Goal: Book appointment/travel/reservation

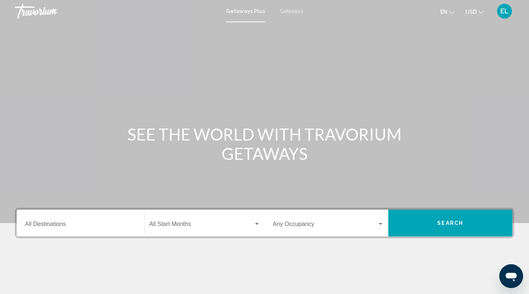
click at [289, 10] on span "Getaways" at bounding box center [291, 11] width 23 height 6
click at [74, 223] on input "Destination All Destinations" at bounding box center [80, 225] width 111 height 7
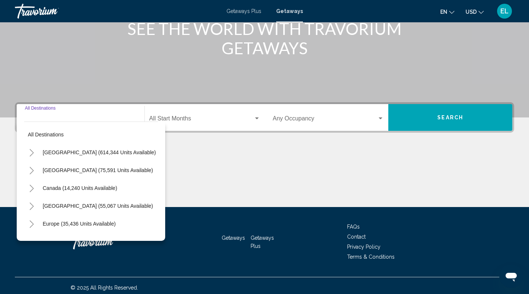
scroll to position [110, 0]
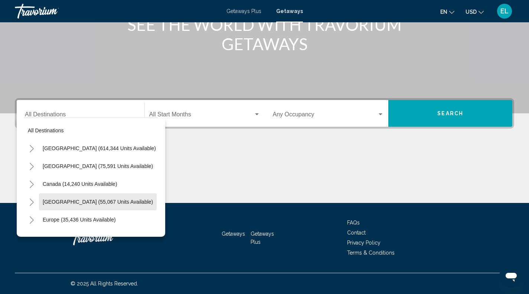
click at [84, 201] on span "Caribbean & Atlantic Islands (55,067 units available)" at bounding box center [98, 202] width 110 height 6
type input "**********"
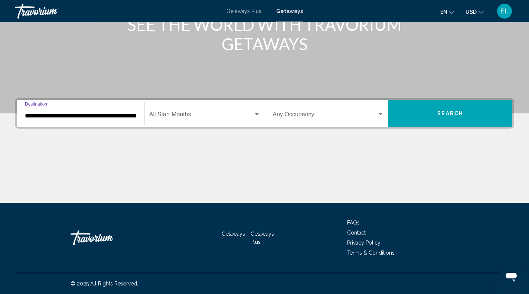
click at [89, 115] on input "**********" at bounding box center [80, 116] width 111 height 7
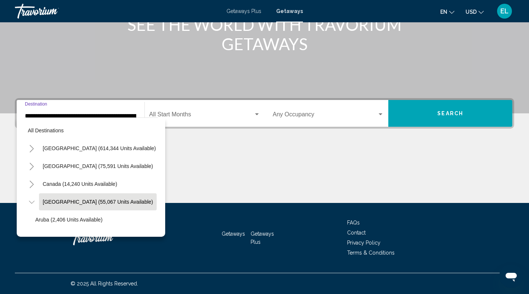
scroll to position [29, 15]
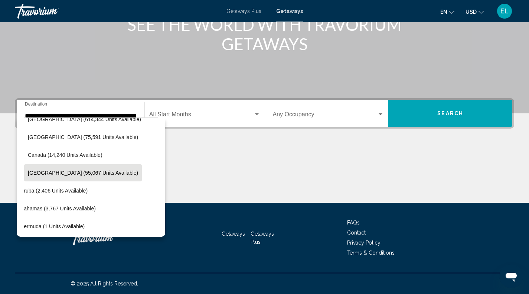
click at [132, 109] on div "**********" at bounding box center [80, 113] width 111 height 23
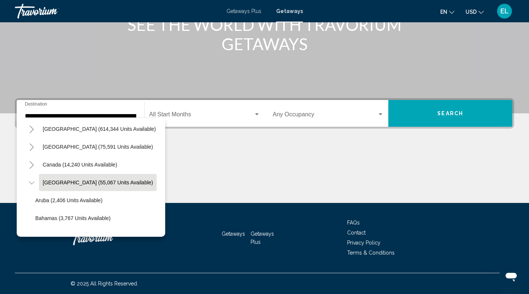
scroll to position [0, 0]
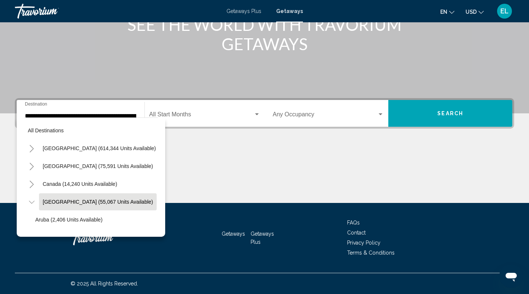
click at [96, 200] on span "Caribbean & Atlantic Islands (55,067 units available)" at bounding box center [98, 202] width 110 height 6
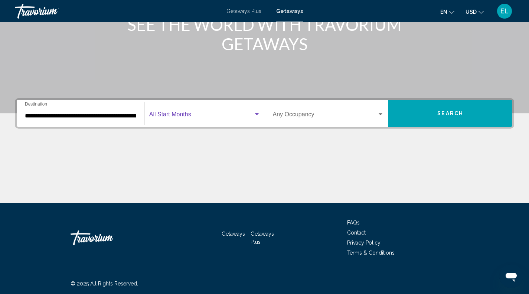
click at [259, 114] on div "Search widget" at bounding box center [257, 114] width 7 height 6
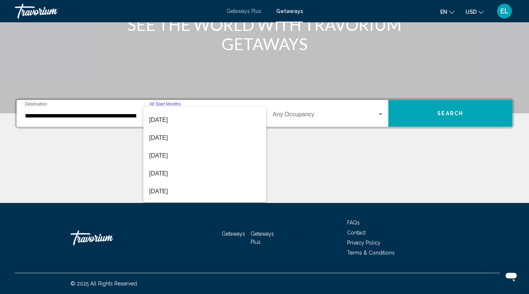
scroll to position [69, 0]
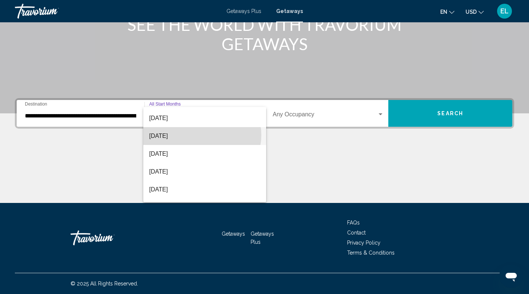
click at [201, 135] on span "December 2025" at bounding box center [204, 136] width 111 height 18
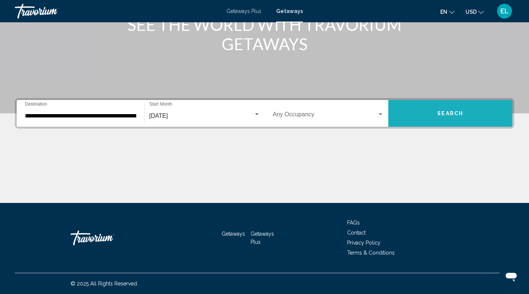
click at [452, 113] on span "Search" at bounding box center [451, 114] width 26 height 6
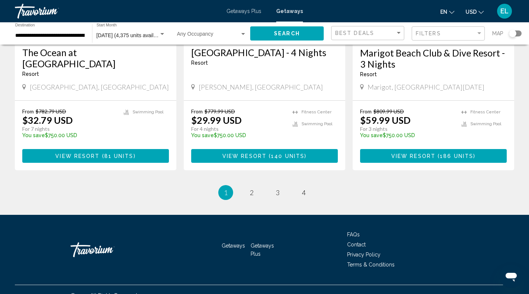
scroll to position [950, 0]
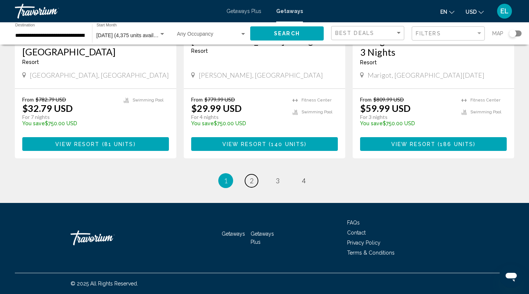
click at [252, 178] on span "2" at bounding box center [252, 180] width 4 height 8
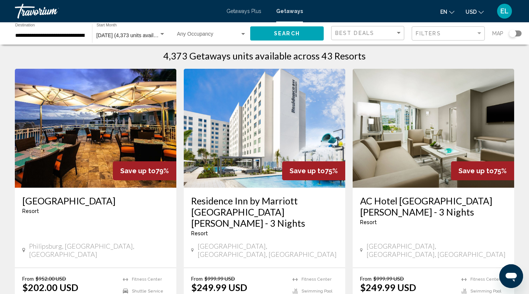
scroll to position [15, 0]
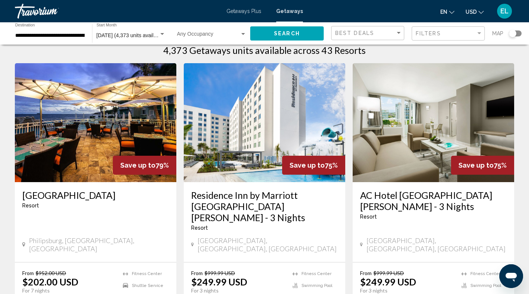
click at [98, 120] on img "Main content" at bounding box center [96, 122] width 162 height 119
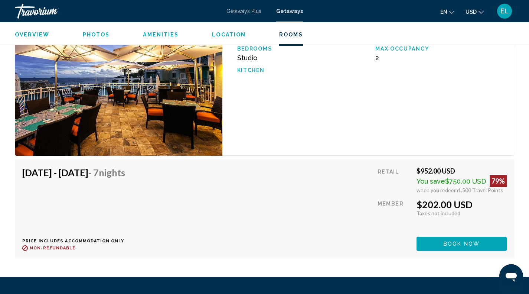
scroll to position [1243, 0]
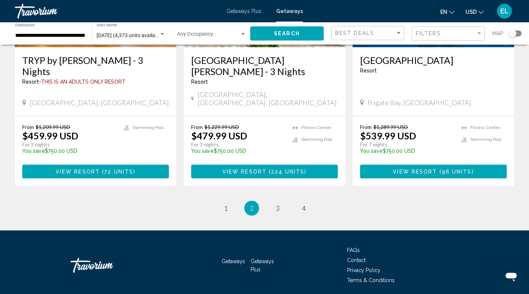
scroll to position [961, 0]
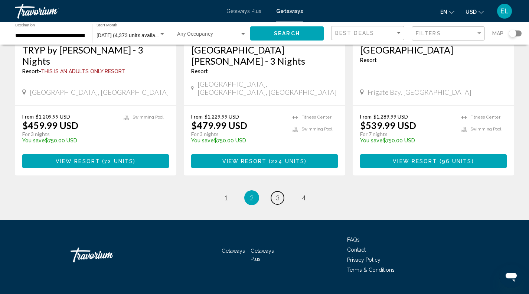
click at [276, 194] on span "3" at bounding box center [278, 198] width 4 height 8
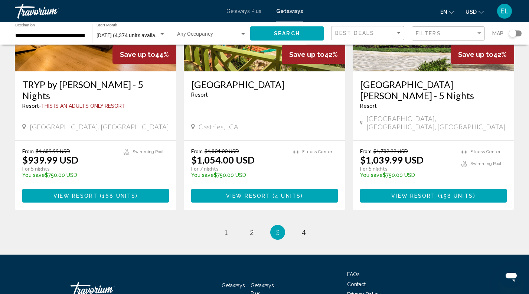
scroll to position [950, 0]
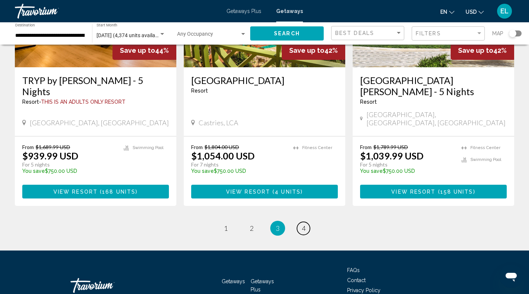
click at [304, 224] on span "4" at bounding box center [304, 228] width 4 height 8
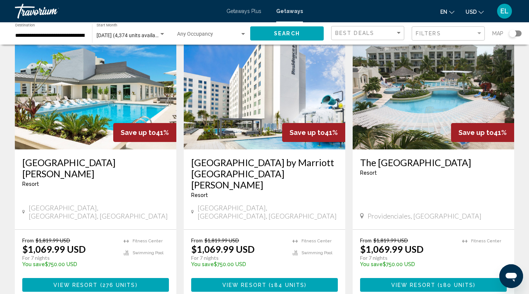
scroll to position [46, 0]
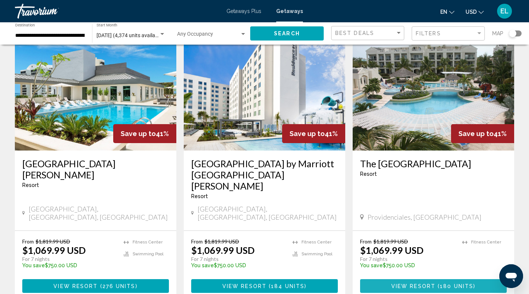
click at [436, 283] on span "Main content" at bounding box center [437, 286] width 2 height 6
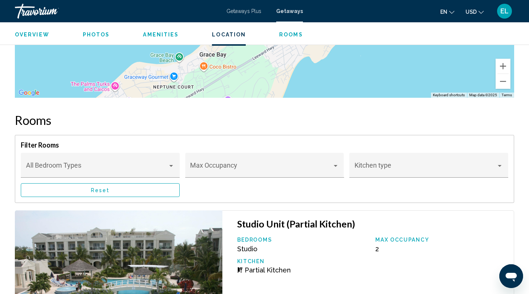
scroll to position [956, 0]
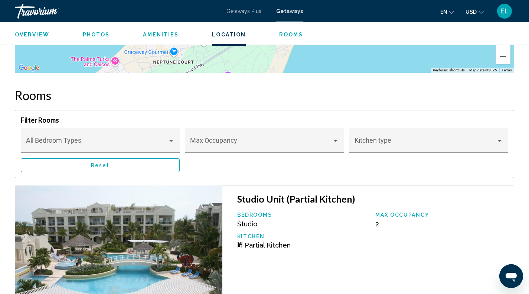
click at [501, 140] on div "Main content" at bounding box center [500, 141] width 4 height 2
click at [501, 140] on span "All options" at bounding box center [429, 144] width 149 height 20
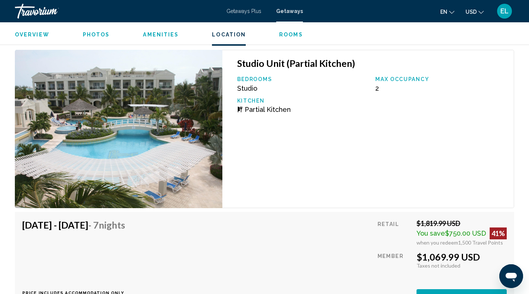
scroll to position [0, 0]
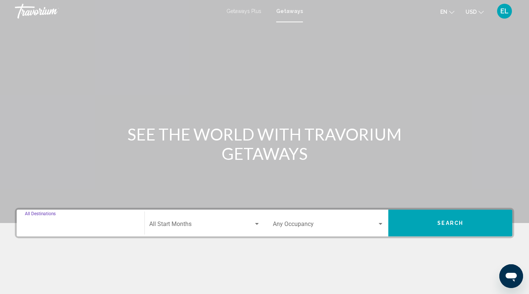
click at [72, 223] on input "Destination All Destinations" at bounding box center [80, 225] width 111 height 7
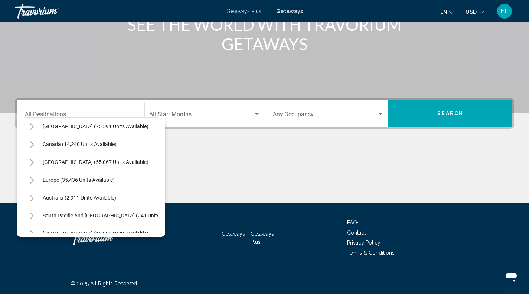
scroll to position [35, 0]
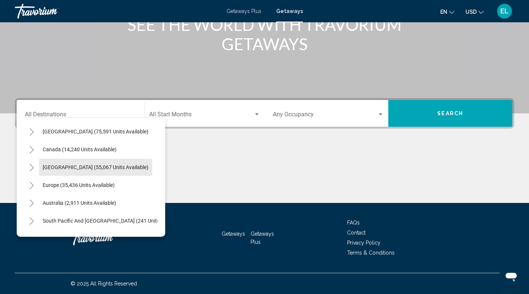
click at [90, 165] on span "Caribbean & Atlantic Islands (55,067 units available)" at bounding box center [96, 167] width 106 height 6
type input "**********"
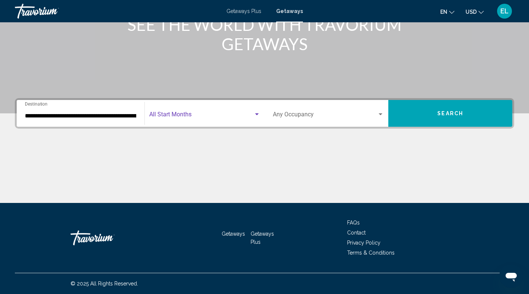
click at [257, 113] on div "Search widget" at bounding box center [257, 114] width 4 height 2
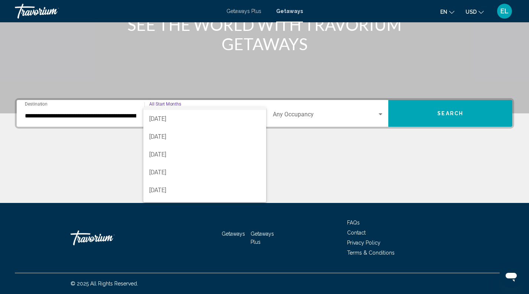
scroll to position [45, 0]
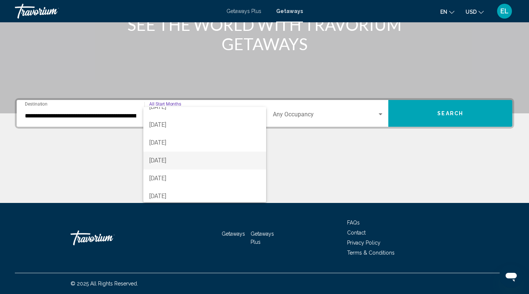
click at [189, 159] on span "December 2025" at bounding box center [204, 161] width 111 height 18
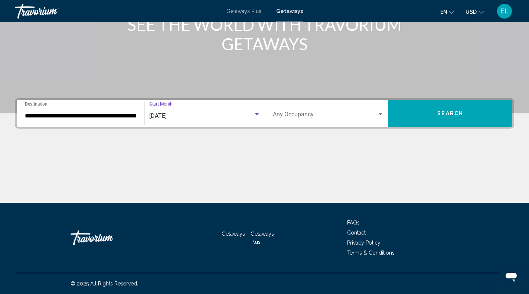
click at [453, 113] on span "Search" at bounding box center [451, 114] width 26 height 6
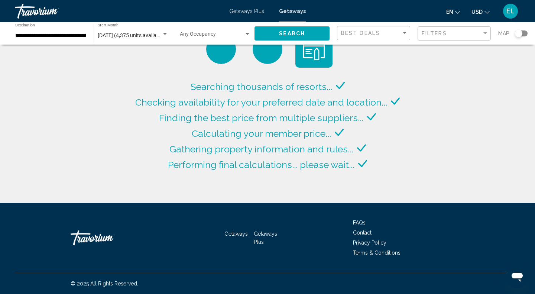
click at [244, 11] on span "Getaways Plus" at bounding box center [246, 11] width 35 height 6
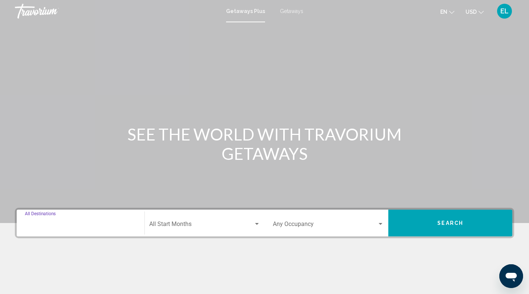
click at [69, 226] on input "Destination All Destinations" at bounding box center [80, 225] width 111 height 7
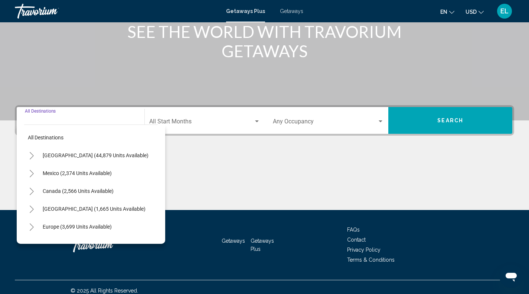
scroll to position [110, 0]
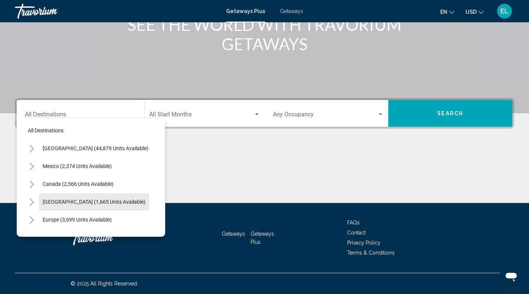
click at [89, 202] on span "Caribbean & Atlantic Islands (1,665 units available)" at bounding box center [94, 202] width 103 height 6
type input "**********"
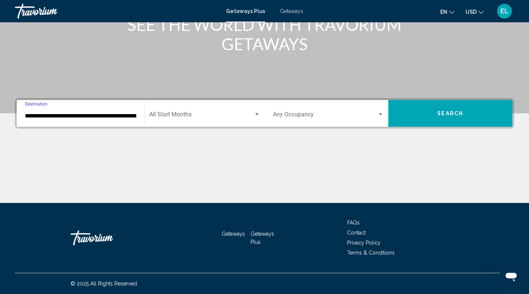
click at [257, 114] on div "Search widget" at bounding box center [257, 114] width 4 height 2
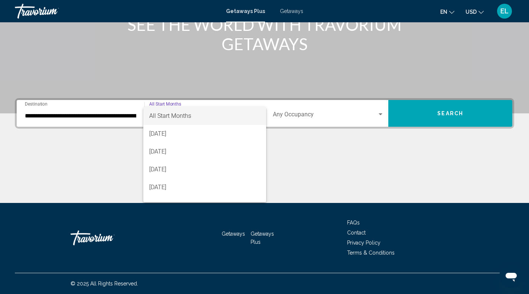
scroll to position [15, 0]
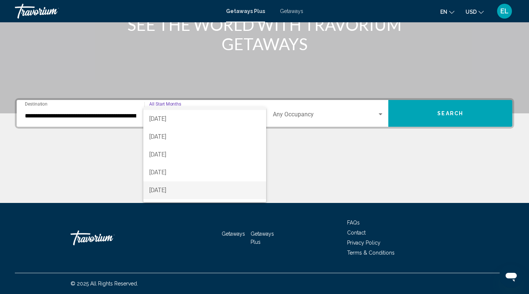
click at [198, 185] on span "December 2025" at bounding box center [204, 190] width 111 height 18
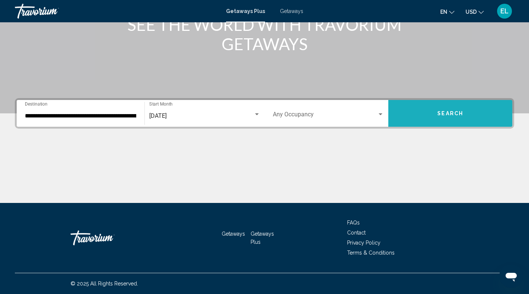
click at [451, 109] on button "Search" at bounding box center [451, 113] width 124 height 27
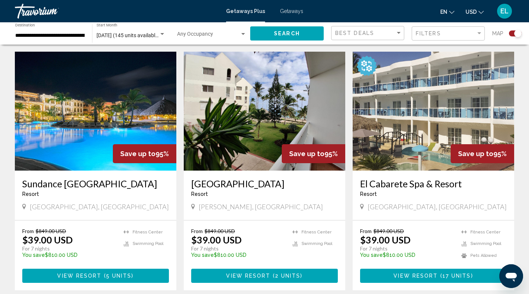
scroll to position [512, 0]
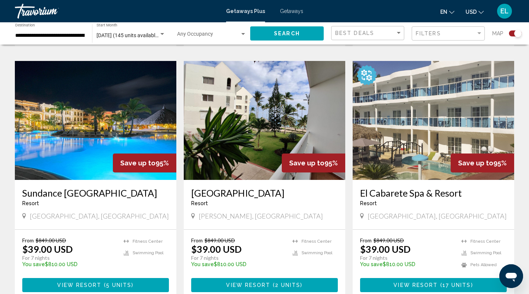
click at [442, 112] on img "Main content" at bounding box center [434, 120] width 162 height 119
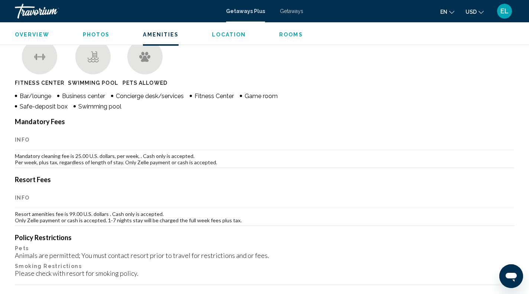
scroll to position [604, 0]
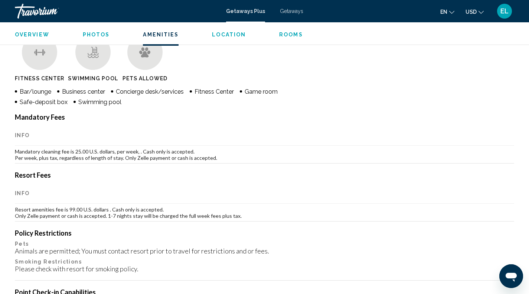
click at [18, 185] on th "Info" at bounding box center [265, 193] width 500 height 21
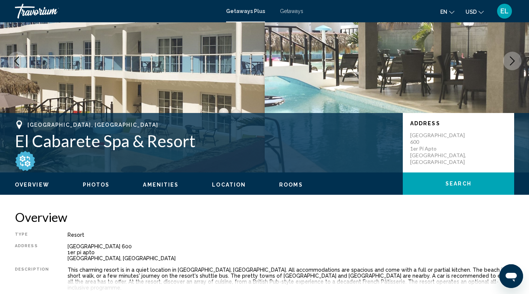
scroll to position [0, 0]
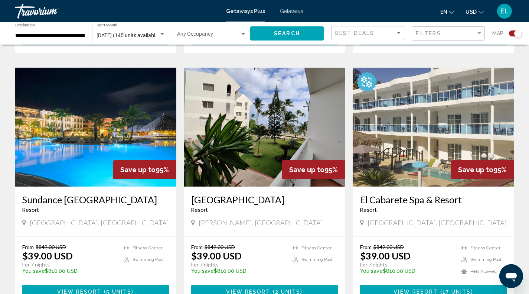
scroll to position [510, 0]
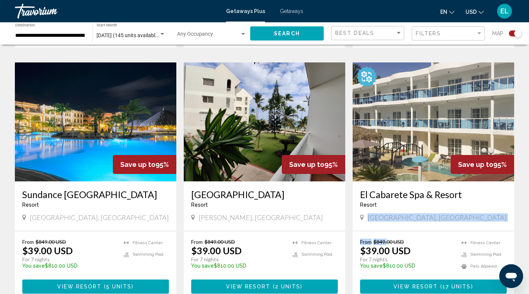
drag, startPoint x: 370, startPoint y: 206, endPoint x: 387, endPoint y: 231, distance: 30.9
click at [387, 231] on div "Save up to 95% Optional All-Inclusive This price is ACCOMMODATION ONLY. You wil…" at bounding box center [434, 181] width 162 height 238
click at [467, 189] on h3 "El Cabarete Spa & Resort" at bounding box center [433, 194] width 147 height 11
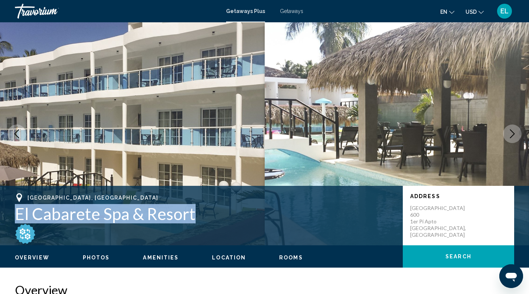
drag, startPoint x: 197, startPoint y: 215, endPoint x: 5, endPoint y: 208, distance: 191.9
click at [5, 208] on div "Cabarete Puerto Plata, Dominican Republic El Cabarete Spa & Resort Address Jard…" at bounding box center [264, 215] width 529 height 45
copy h1 "El Cabarete Spa & Resort"
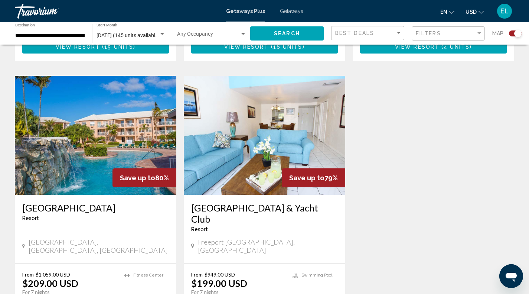
scroll to position [1014, 0]
click at [124, 124] on img "Main content" at bounding box center [96, 135] width 162 height 119
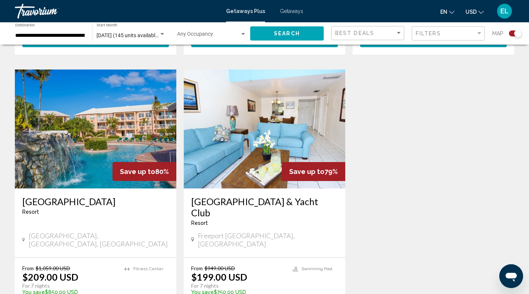
scroll to position [1040, 0]
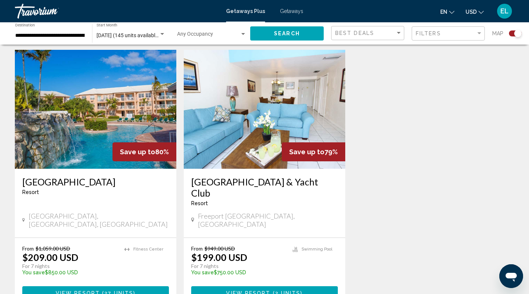
click at [293, 12] on span "Getaways" at bounding box center [291, 11] width 23 height 6
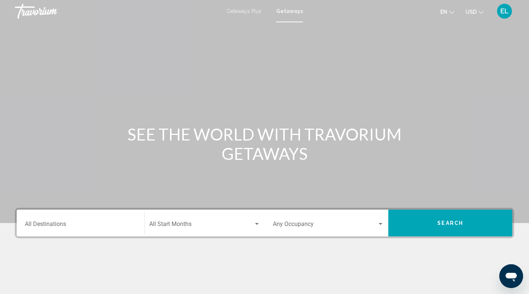
click at [74, 220] on div "Destination All Destinations" at bounding box center [80, 222] width 111 height 23
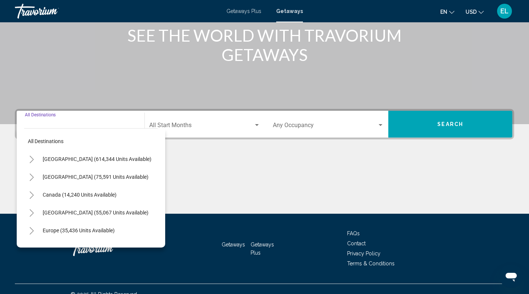
scroll to position [110, 0]
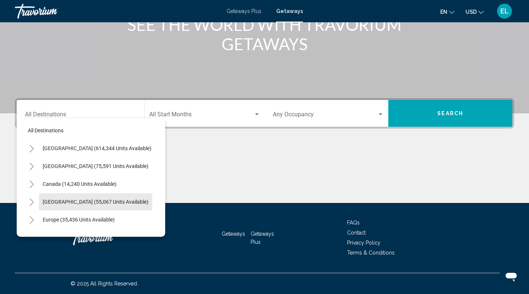
click at [83, 200] on span "Caribbean & Atlantic Islands (55,067 units available)" at bounding box center [96, 202] width 106 height 6
type input "**********"
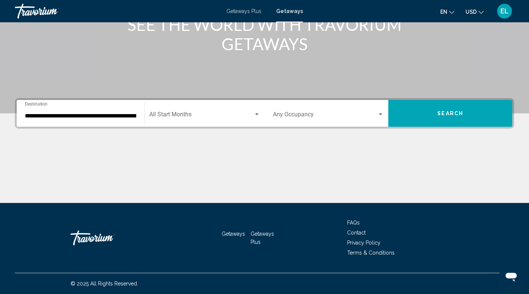
click at [262, 114] on div "Start Month All Start Months" at bounding box center [205, 113] width 120 height 23
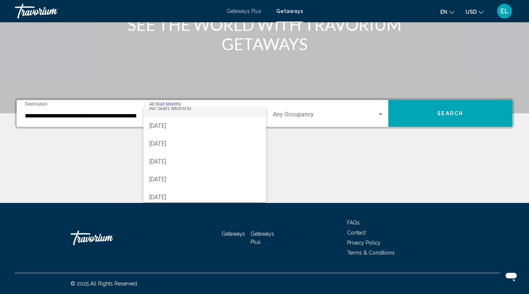
scroll to position [15, 0]
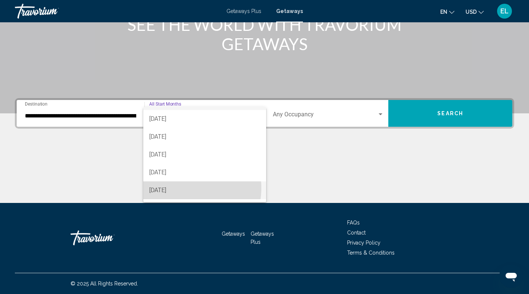
click at [187, 188] on span "December 2025" at bounding box center [204, 190] width 111 height 18
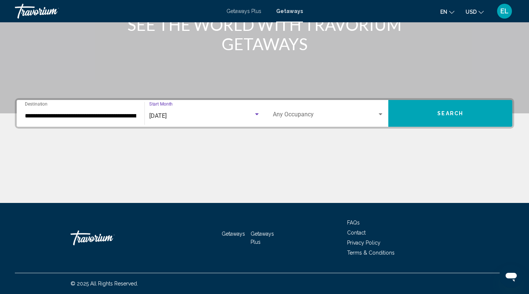
click at [448, 110] on button "Search" at bounding box center [451, 113] width 124 height 27
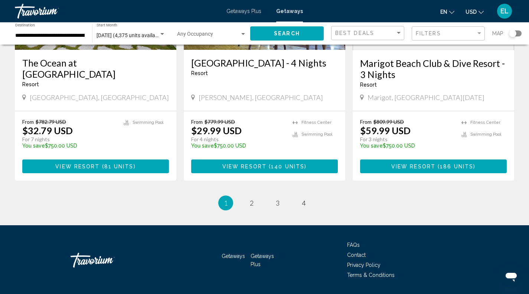
scroll to position [950, 0]
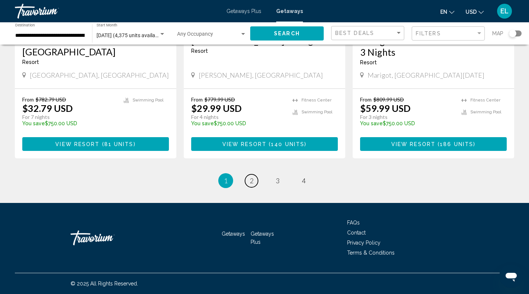
click at [253, 179] on span "2" at bounding box center [252, 180] width 4 height 8
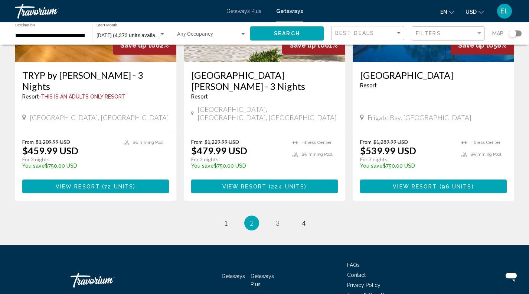
scroll to position [961, 0]
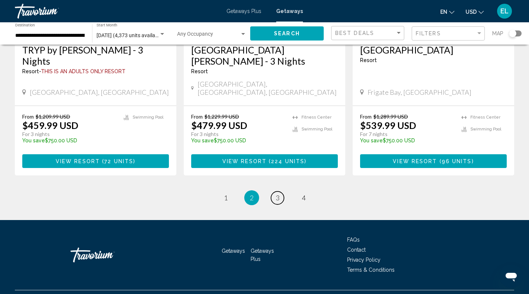
click at [277, 194] on span "3" at bounding box center [278, 198] width 4 height 8
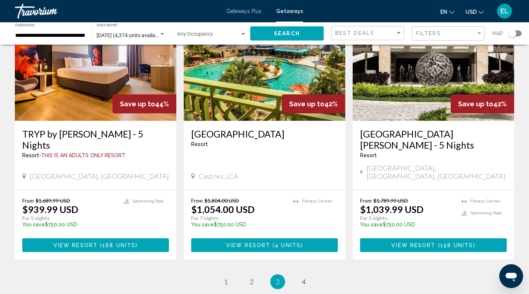
scroll to position [936, 0]
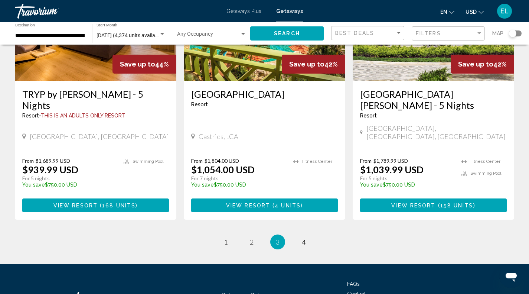
click at [431, 88] on h3 "Fairmont El San Juan Hotel - 5 Nights" at bounding box center [433, 99] width 147 height 22
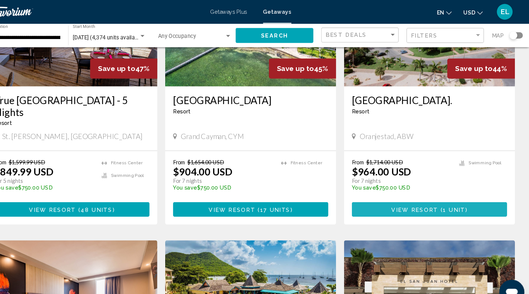
scroll to position [666, 0]
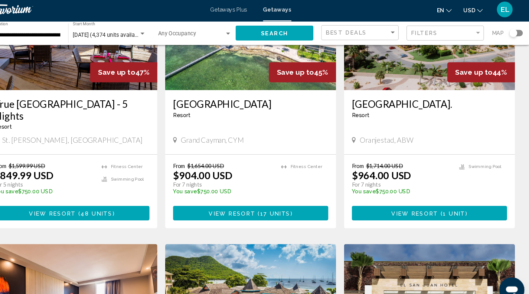
click at [477, 95] on h3 "Eagle Aruba Resort." at bounding box center [433, 100] width 147 height 11
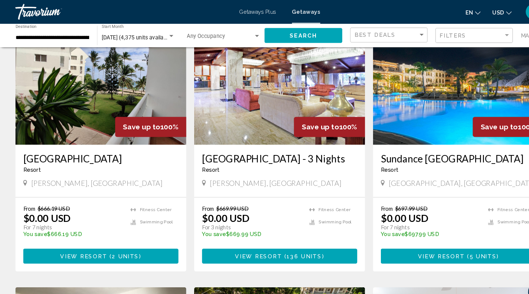
scroll to position [312, 0]
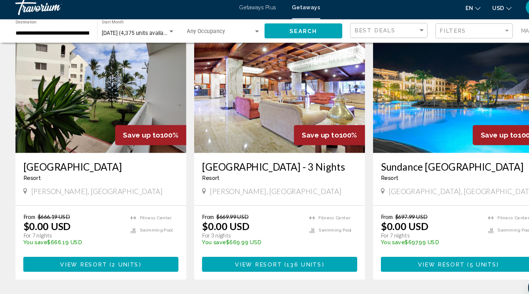
click at [435, 94] on img "Main content" at bounding box center [434, 89] width 162 height 119
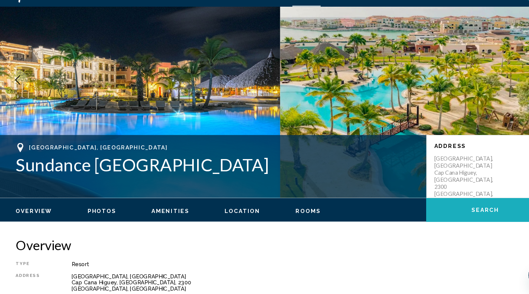
scroll to position [43, 0]
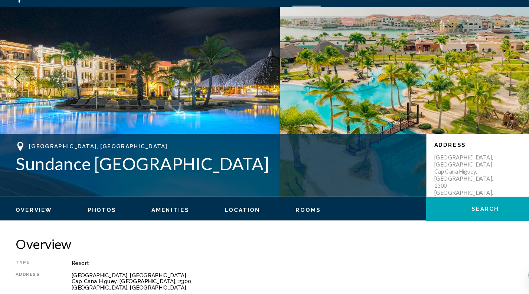
click at [100, 217] on button "Photos" at bounding box center [96, 214] width 27 height 7
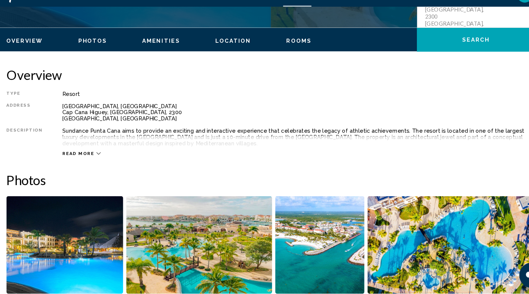
scroll to position [203, 0]
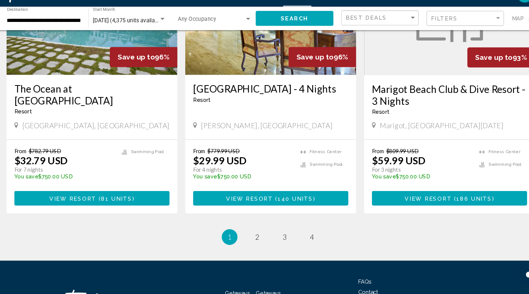
scroll to position [889, 0]
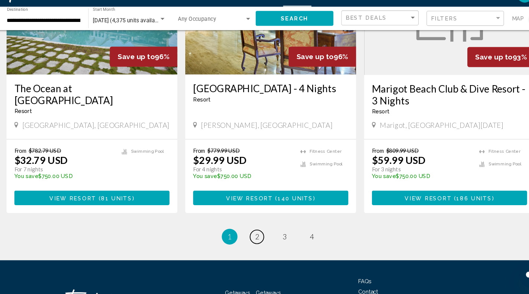
click at [257, 245] on link "page 2" at bounding box center [251, 239] width 13 height 13
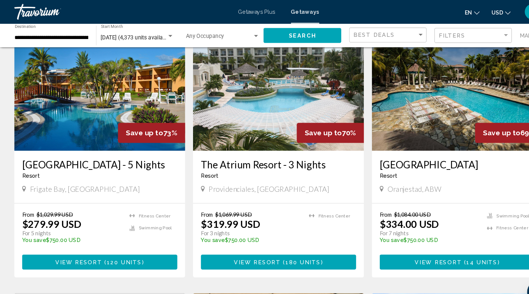
scroll to position [316, 0]
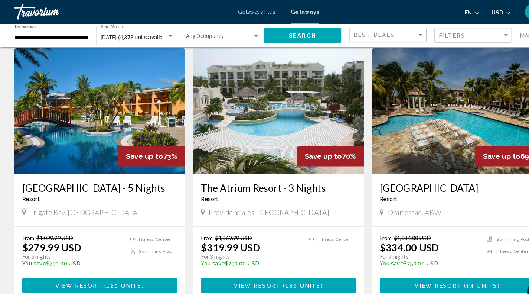
click at [427, 114] on img "Main content" at bounding box center [434, 105] width 162 height 119
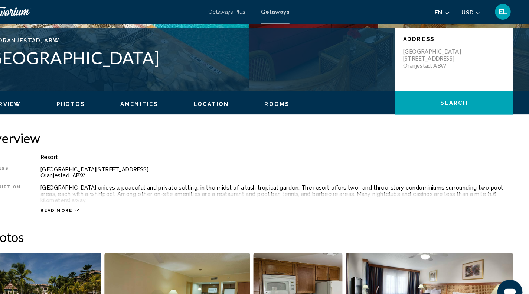
scroll to position [158, 0]
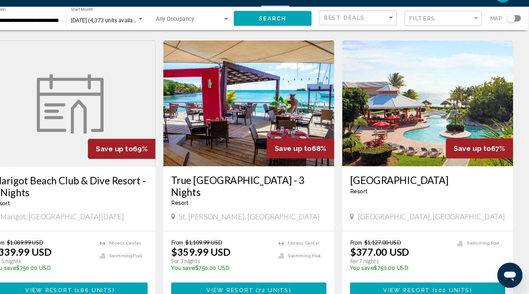
scroll to position [580, 0]
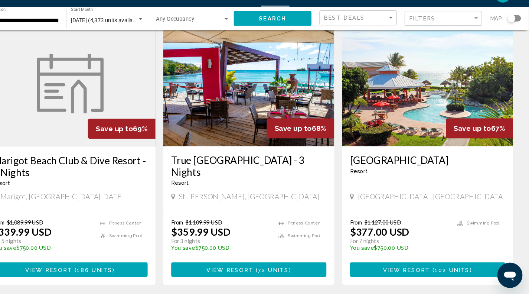
click at [451, 100] on img "Main content" at bounding box center [434, 94] width 162 height 119
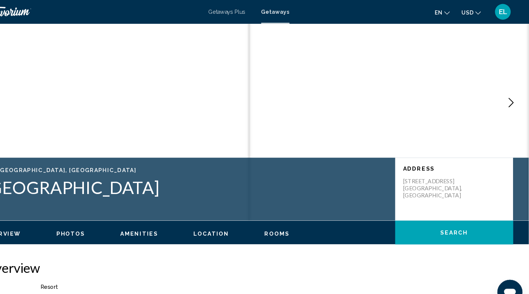
scroll to position [36, 0]
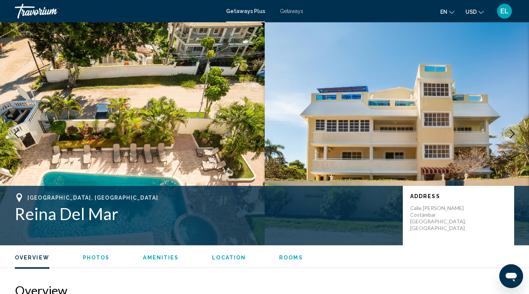
scroll to position [299, 0]
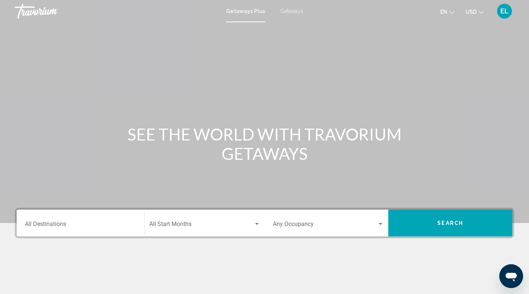
click at [16, 34] on div "Main content" at bounding box center [264, 111] width 529 height 223
